Goal: Transaction & Acquisition: Obtain resource

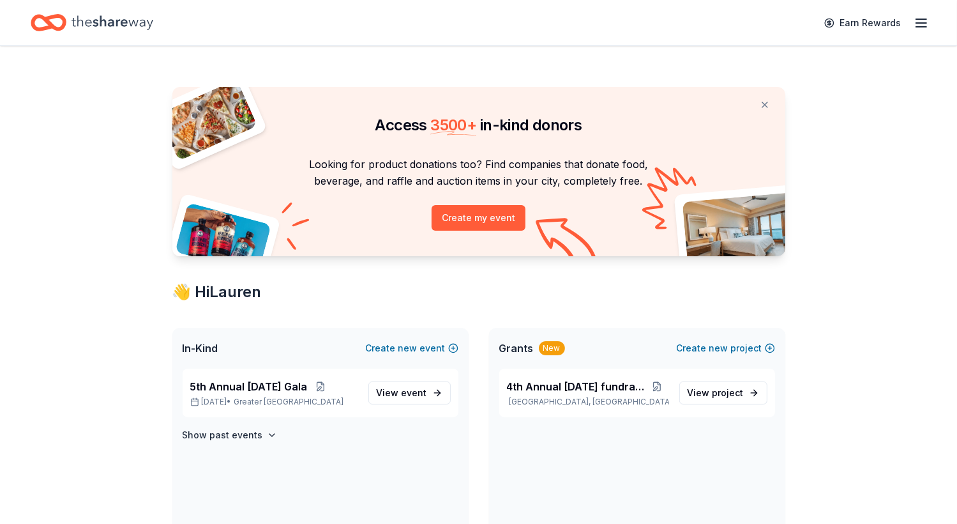
click at [930, 17] on div "Earn Rewards" at bounding box center [478, 22] width 957 height 45
click at [391, 390] on span "View event" at bounding box center [402, 392] width 50 height 15
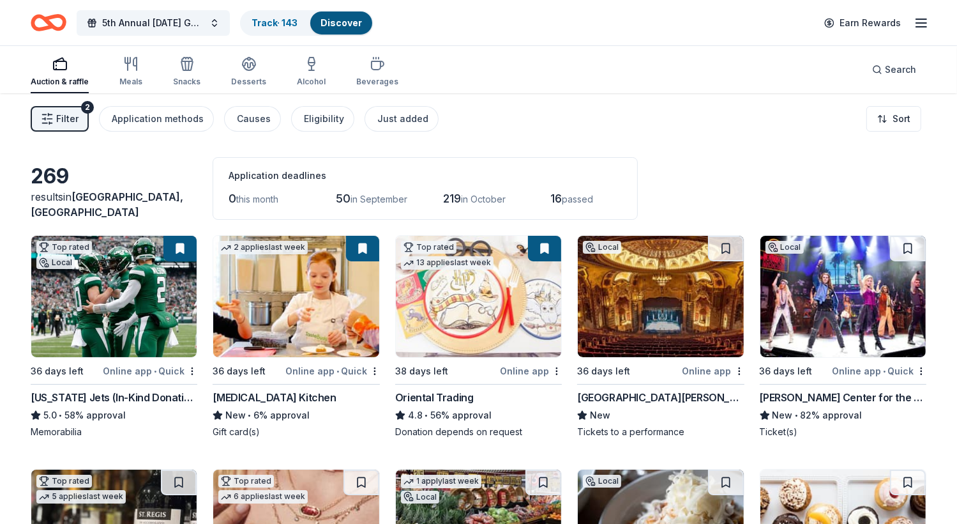
click at [615, 318] on img at bounding box center [660, 296] width 165 height 121
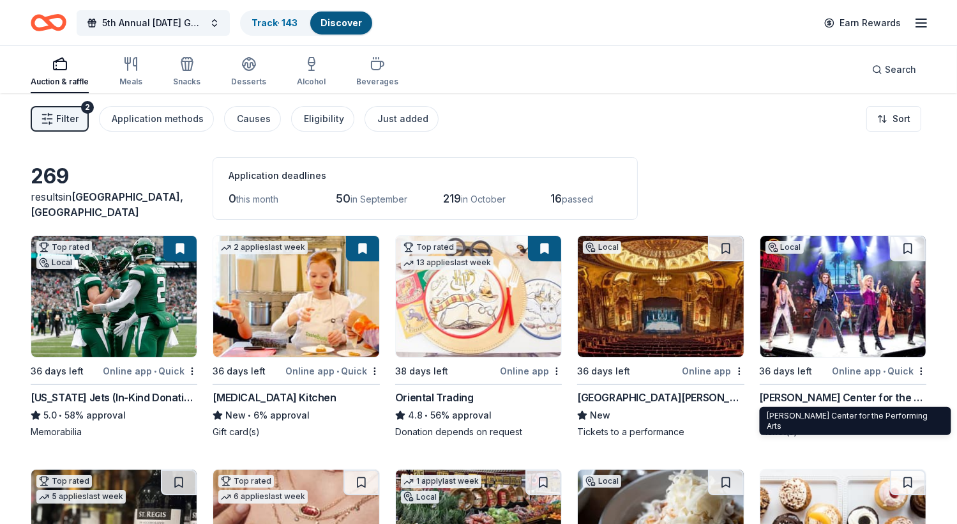
click at [797, 392] on div "[PERSON_NAME] Center for the Performing Arts" at bounding box center [843, 397] width 167 height 15
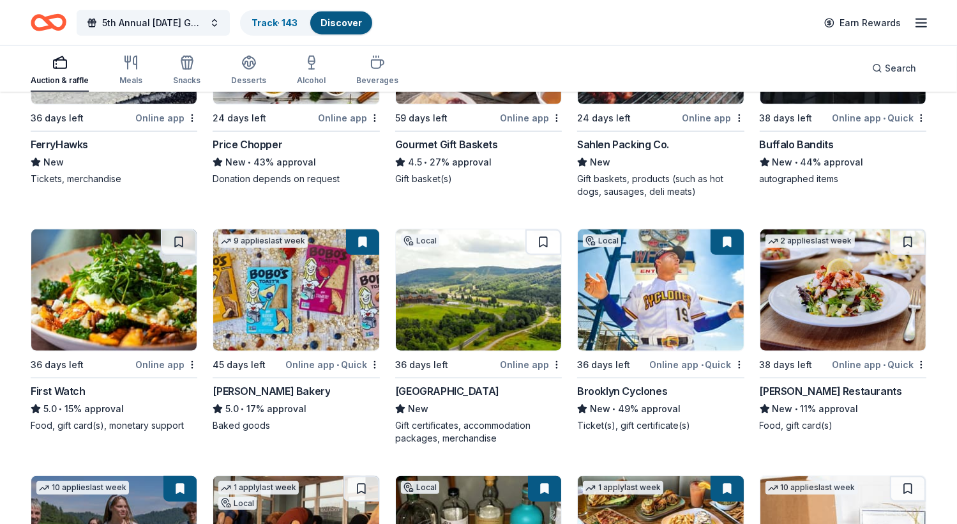
scroll to position [1247, 0]
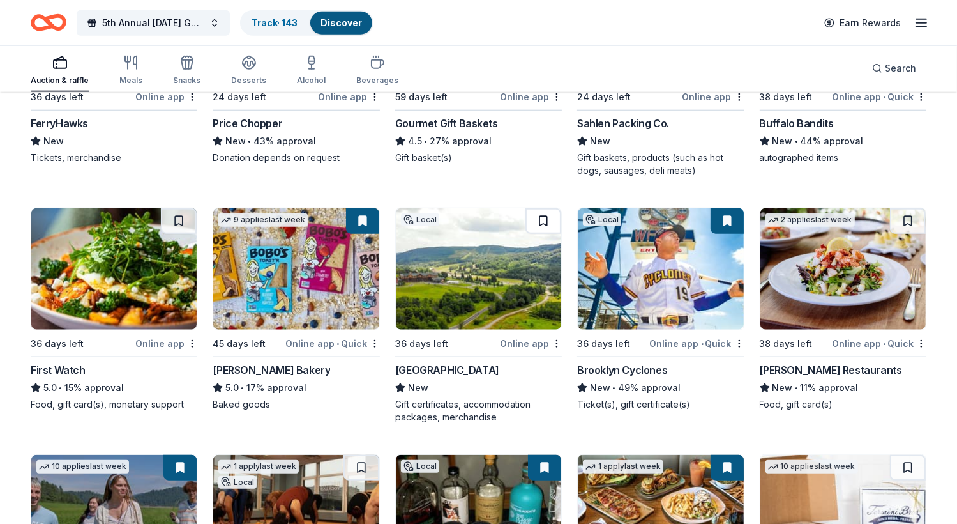
click at [542, 214] on button at bounding box center [544, 221] width 36 height 26
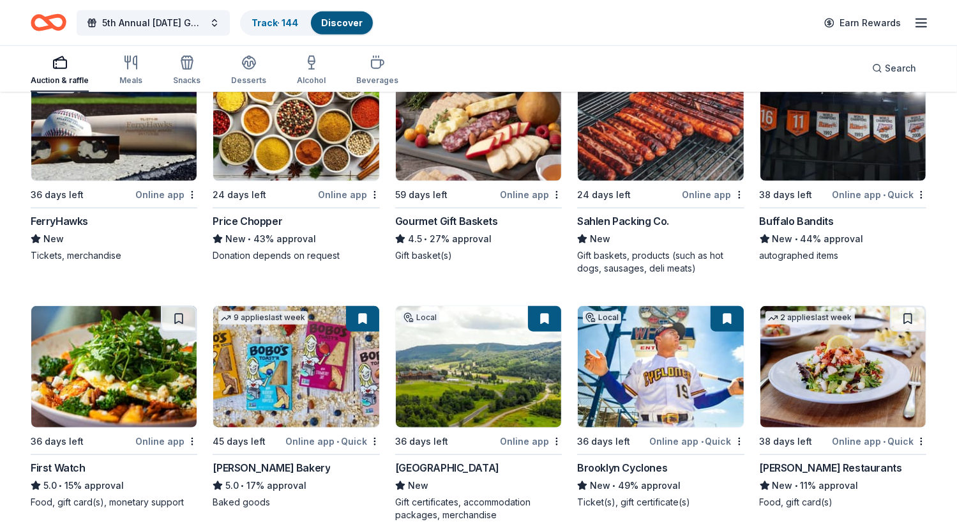
scroll to position [1137, 0]
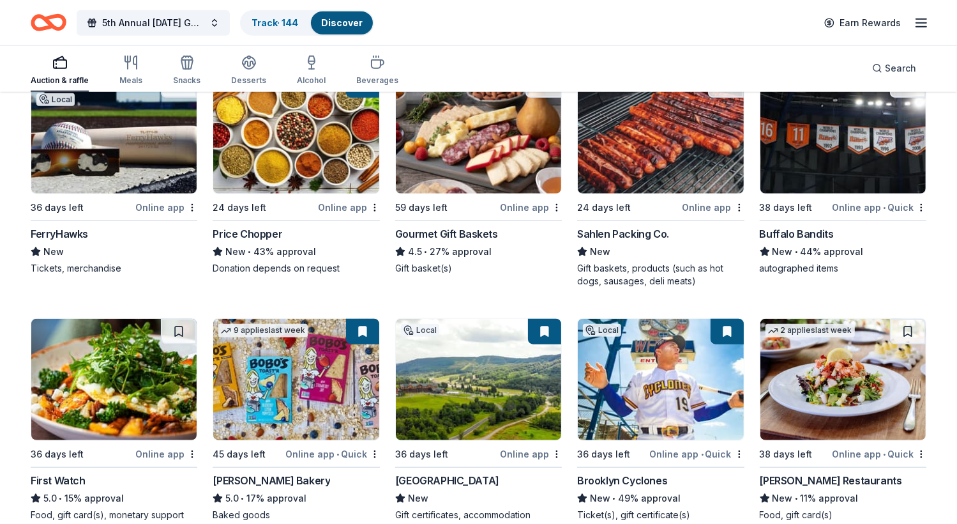
click at [66, 255] on div "New" at bounding box center [114, 251] width 167 height 15
